Goal: Transaction & Acquisition: Purchase product/service

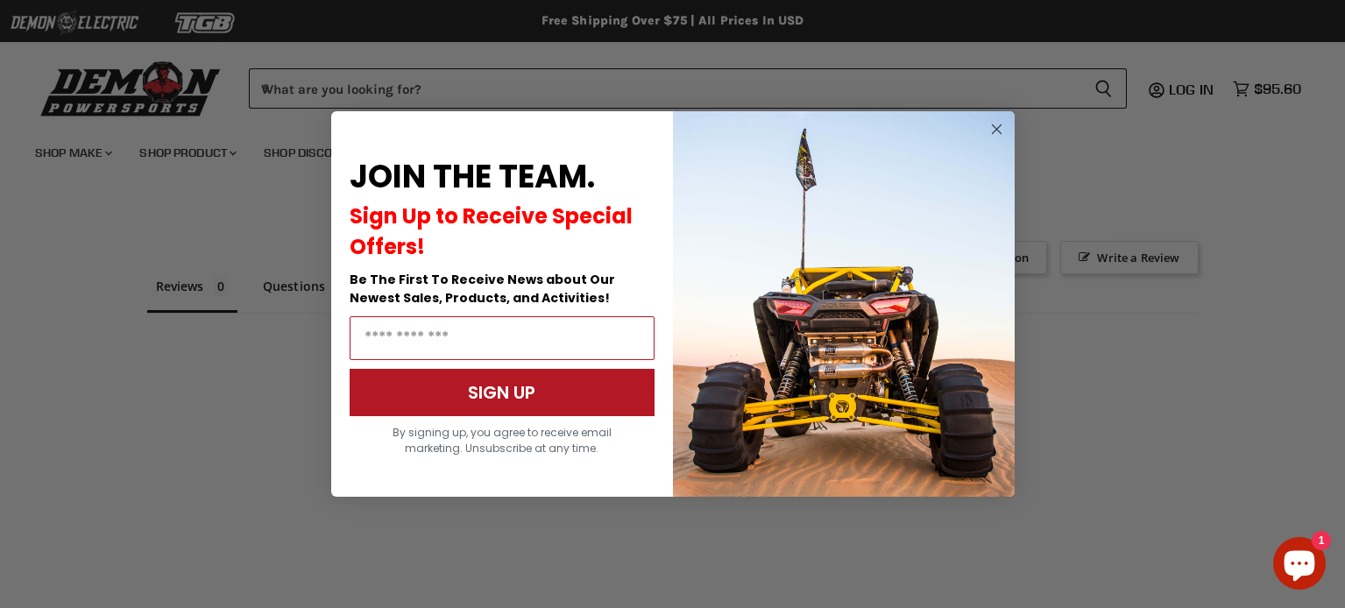
scroll to position [1194, 0]
